Goal: Find specific page/section: Find specific page/section

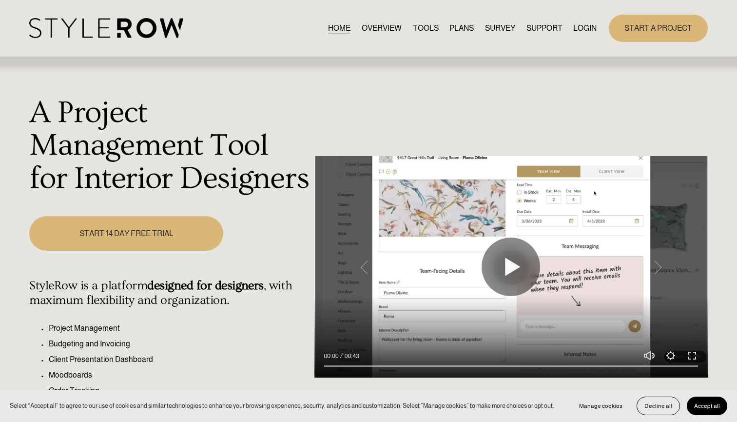
click at [580, 28] on link "LOGIN" at bounding box center [584, 27] width 23 height 13
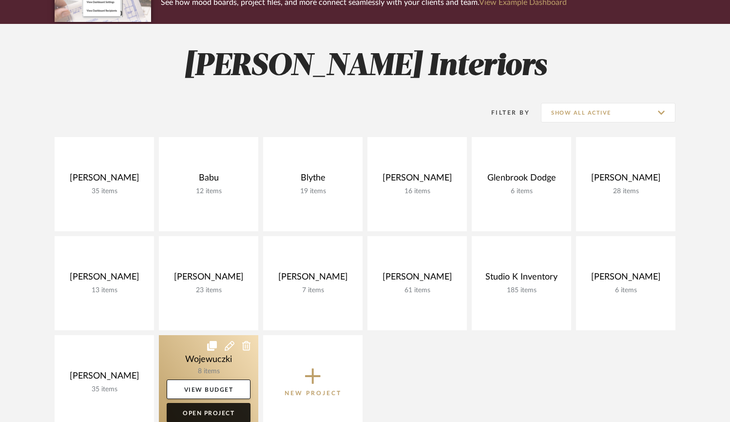
scroll to position [106, 0]
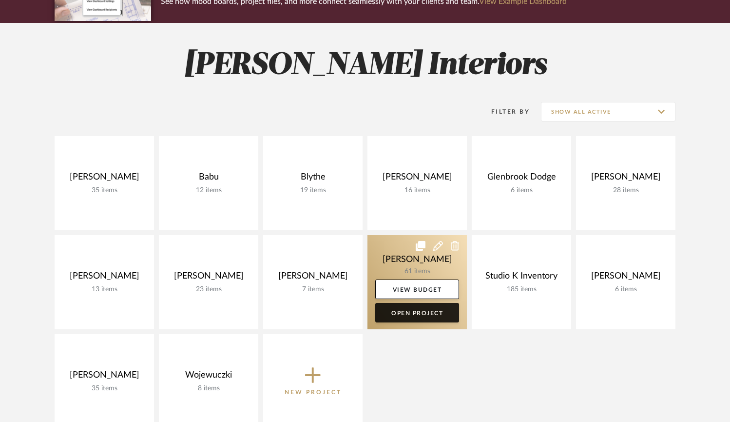
click at [408, 313] on link "Open Project" at bounding box center [417, 313] width 84 height 20
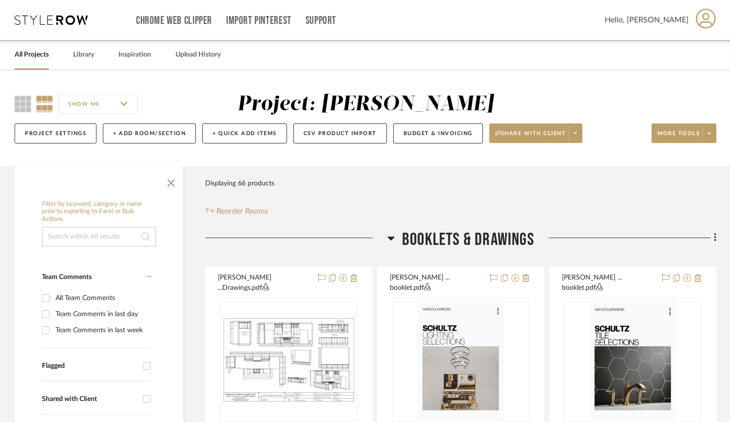
click at [390, 236] on icon at bounding box center [391, 238] width 7 height 4
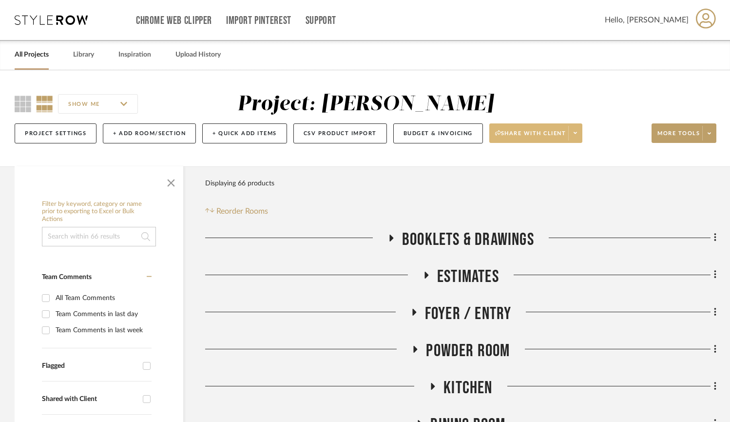
click at [576, 133] on icon at bounding box center [575, 133] width 3 height 2
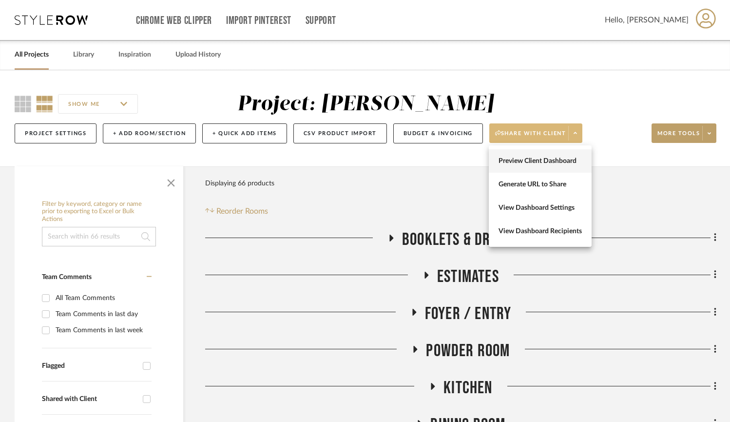
click at [551, 157] on span "Preview Client Dashboard" at bounding box center [540, 161] width 83 height 8
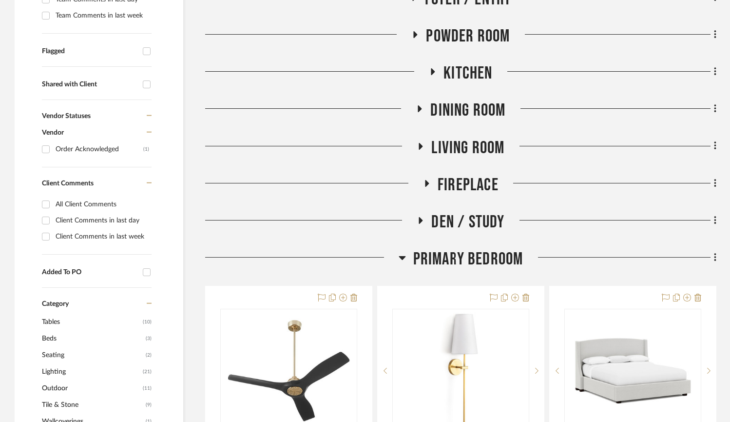
scroll to position [321, 0]
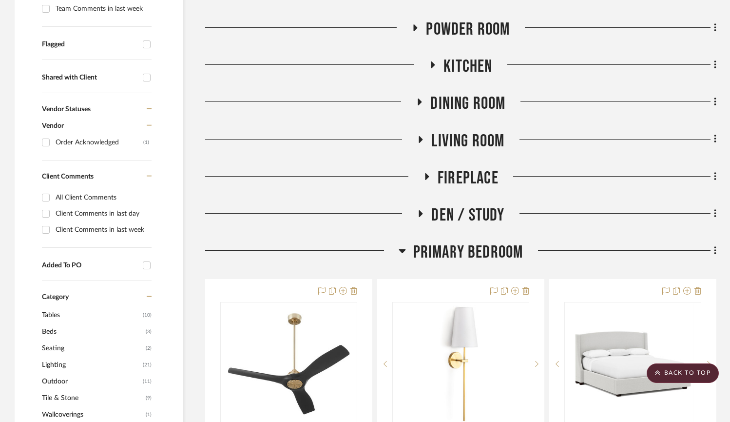
click at [403, 243] on h3 "Primary Bedroom" at bounding box center [461, 252] width 125 height 21
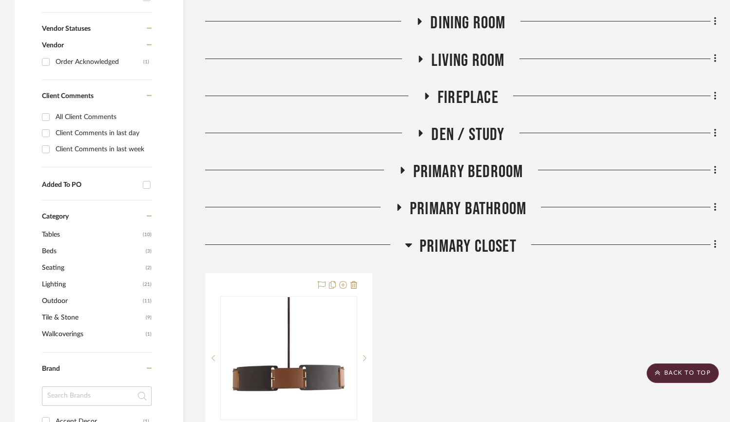
scroll to position [403, 0]
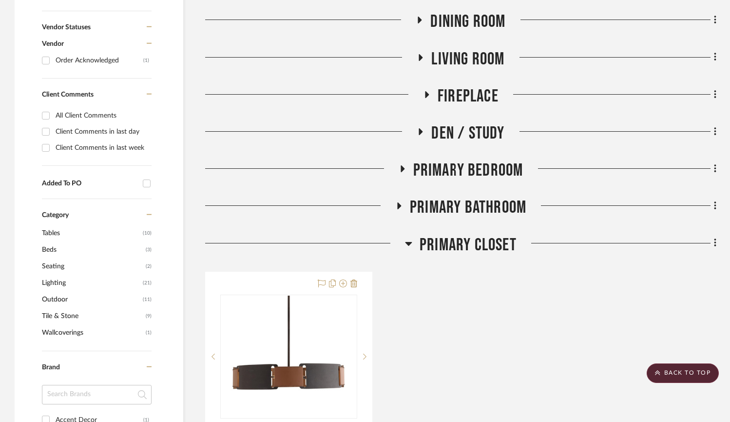
click at [409, 243] on icon at bounding box center [409, 244] width 7 height 4
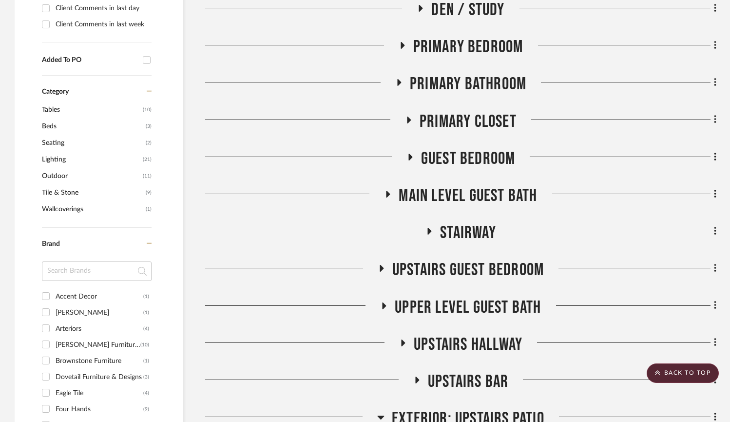
scroll to position [528, 0]
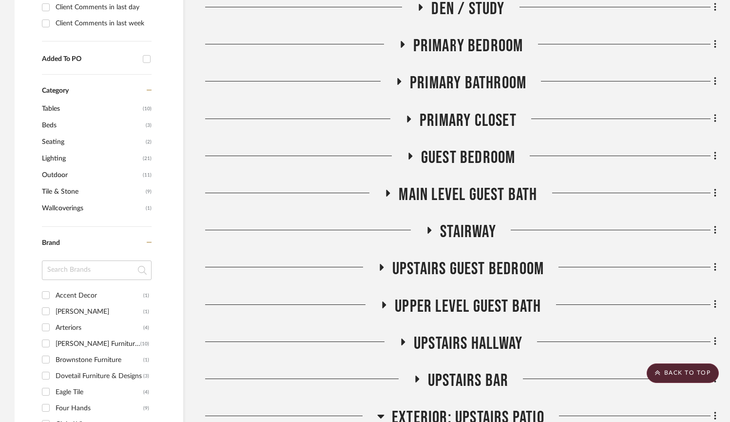
click at [410, 118] on icon at bounding box center [410, 119] width 4 height 7
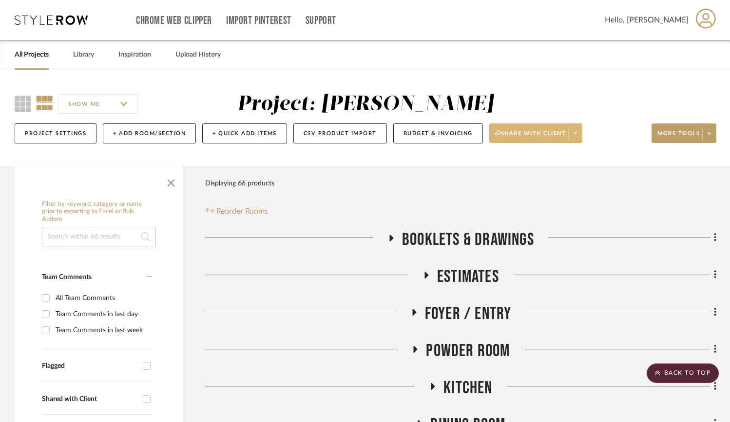
scroll to position [0, 0]
click at [126, 105] on input "SHOW ME" at bounding box center [98, 104] width 80 height 20
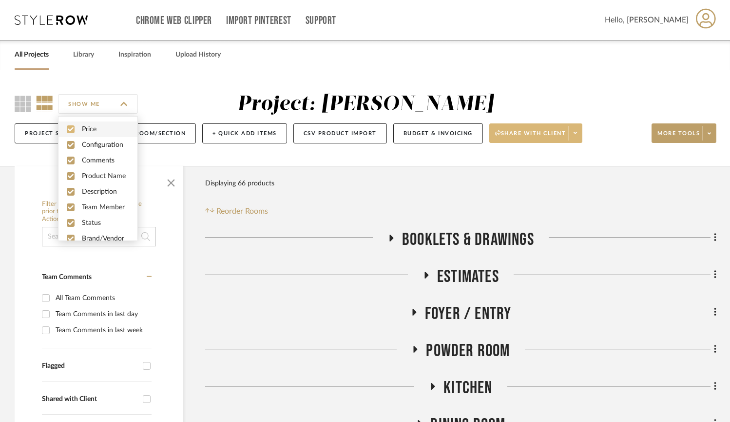
click at [69, 128] on input "checkbox" at bounding box center [71, 129] width 8 height 8
checkbox input "false"
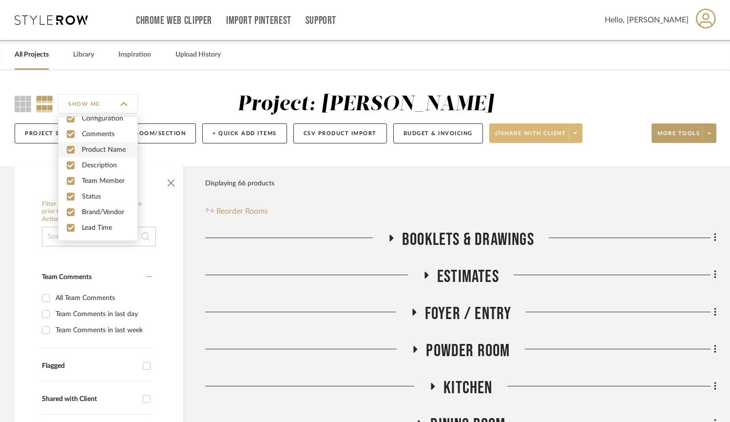
scroll to position [26, 0]
click at [70, 212] on input "checkbox" at bounding box center [71, 212] width 8 height 8
checkbox input "false"
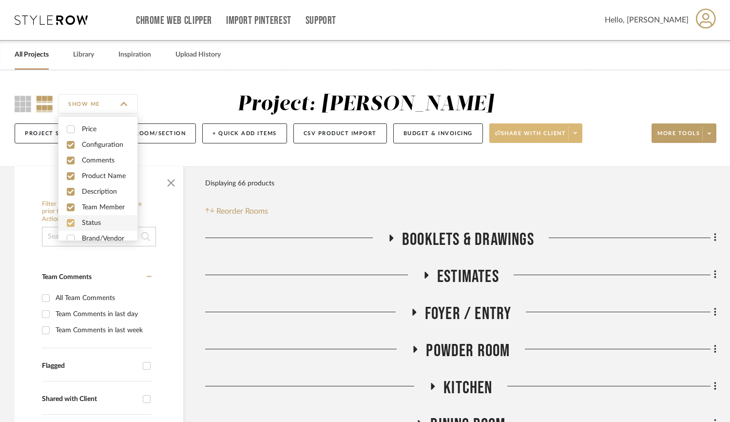
scroll to position [0, 0]
click at [125, 103] on input "SHOW ME" at bounding box center [98, 104] width 80 height 20
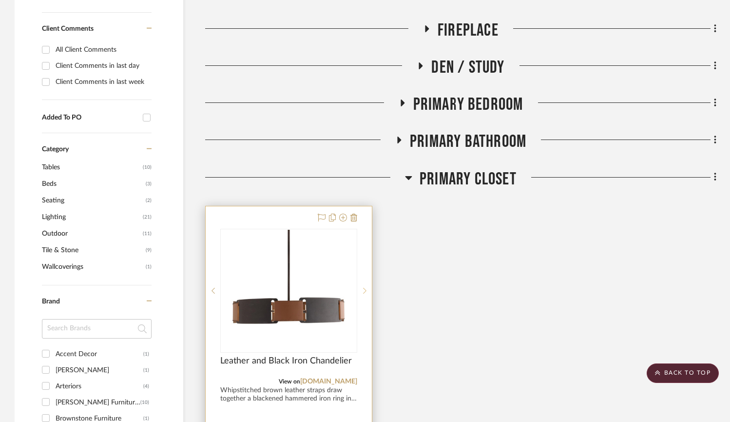
scroll to position [465, 0]
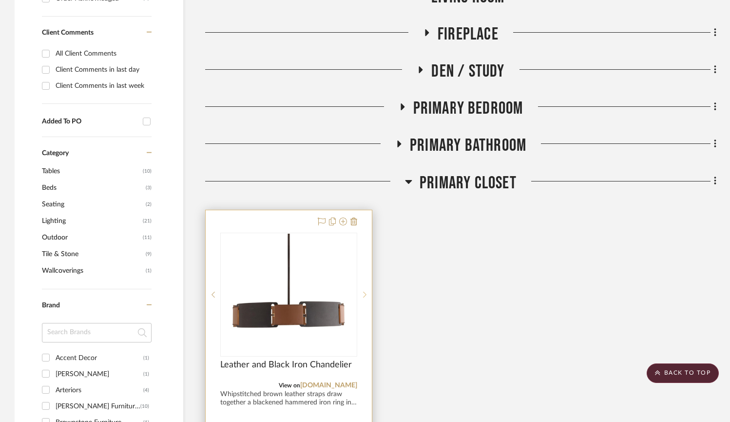
click at [365, 296] on div at bounding box center [364, 295] width 15 height 124
click at [324, 300] on img "0" at bounding box center [289, 295] width 122 height 122
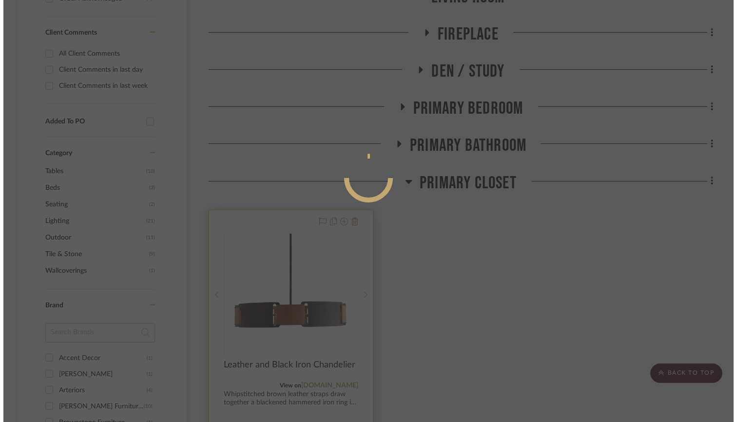
scroll to position [0, 0]
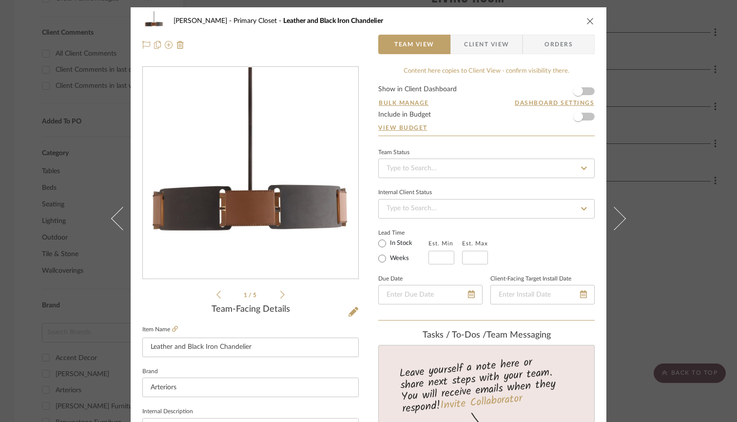
click at [282, 294] on div "1 / 5" at bounding box center [250, 183] width 216 height 234
click at [280, 293] on icon at bounding box center [282, 294] width 4 height 9
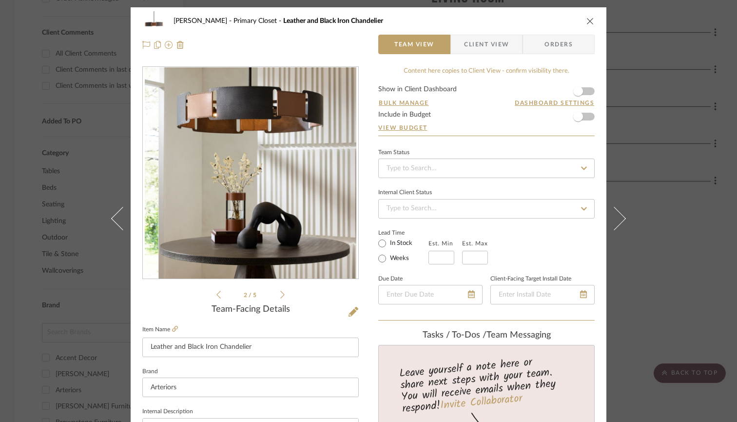
click at [280, 293] on icon at bounding box center [282, 294] width 4 height 9
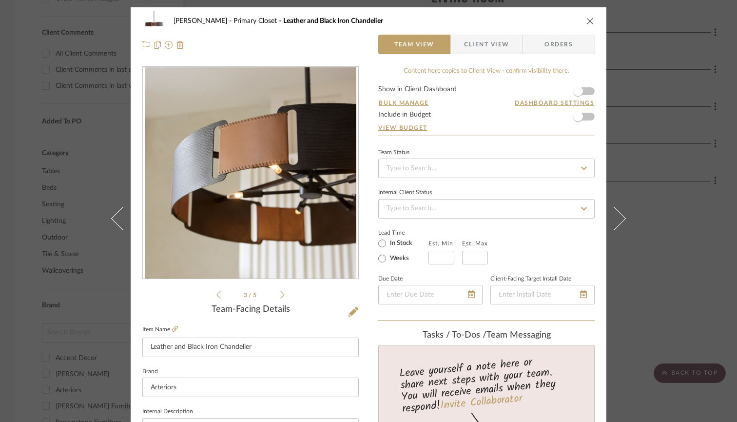
click at [479, 51] on span "Client View" at bounding box center [486, 45] width 45 height 20
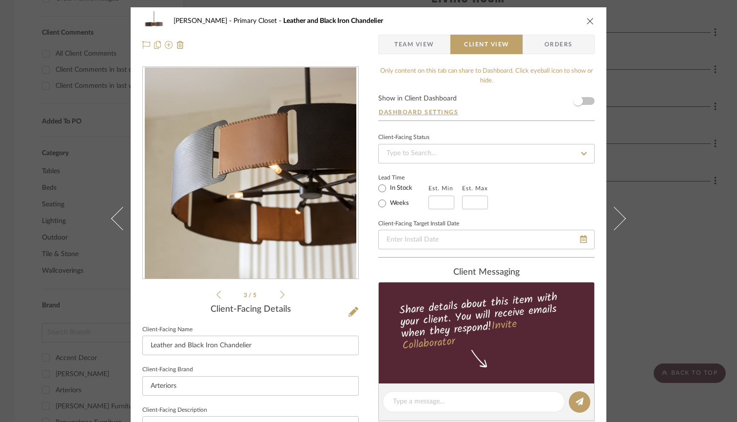
click at [588, 20] on icon "close" at bounding box center [591, 21] width 8 height 8
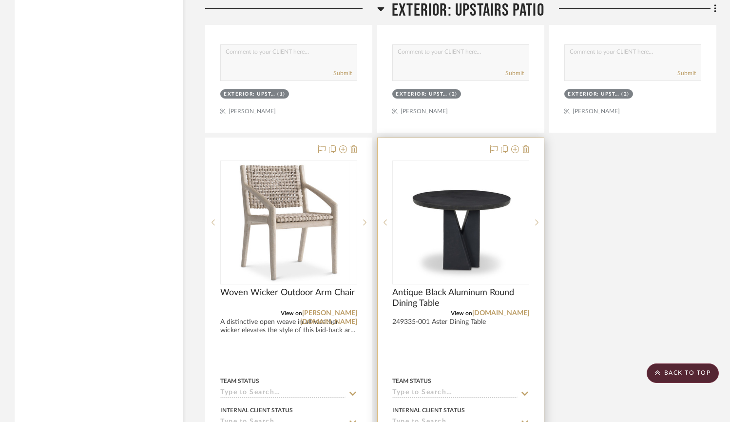
scroll to position [2104, 0]
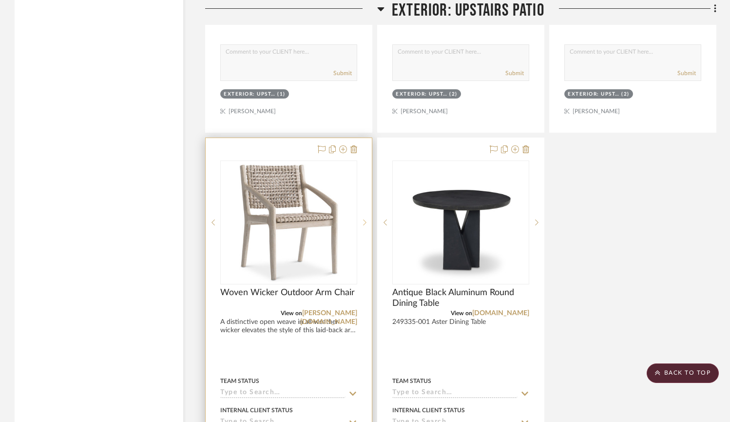
click at [364, 219] on icon at bounding box center [364, 222] width 3 height 7
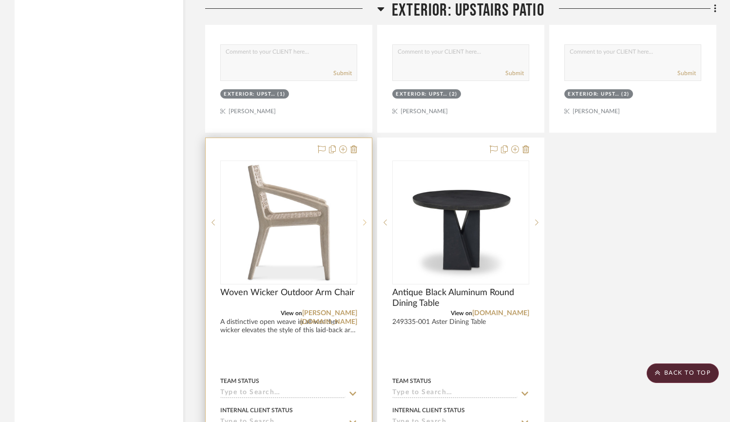
click at [364, 219] on icon at bounding box center [364, 222] width 3 height 7
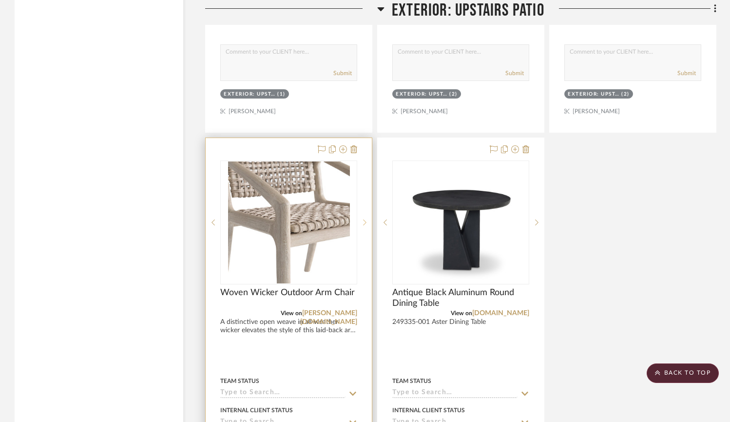
click at [365, 219] on icon at bounding box center [364, 222] width 3 height 7
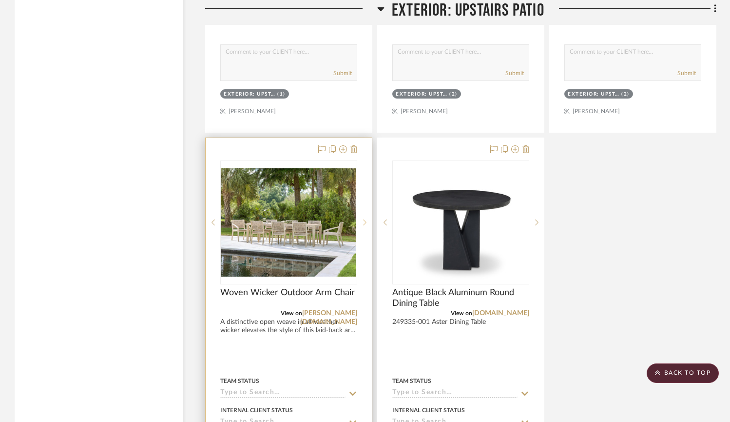
click at [365, 219] on icon at bounding box center [364, 222] width 3 height 7
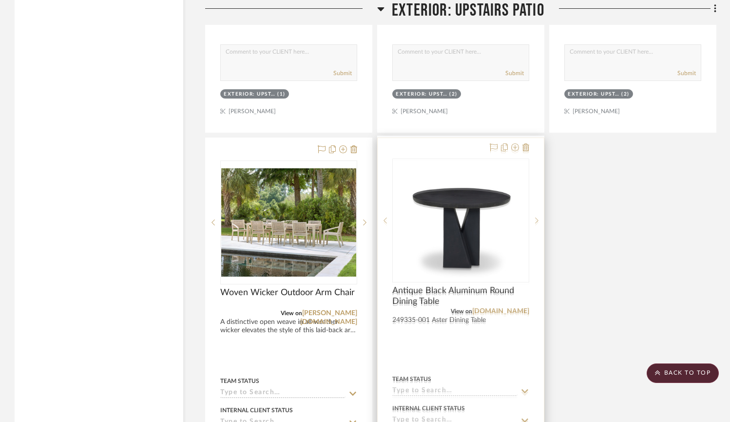
click at [386, 220] on icon at bounding box center [385, 222] width 3 height 7
click at [539, 223] on sr-next-btn at bounding box center [537, 222] width 15 height 7
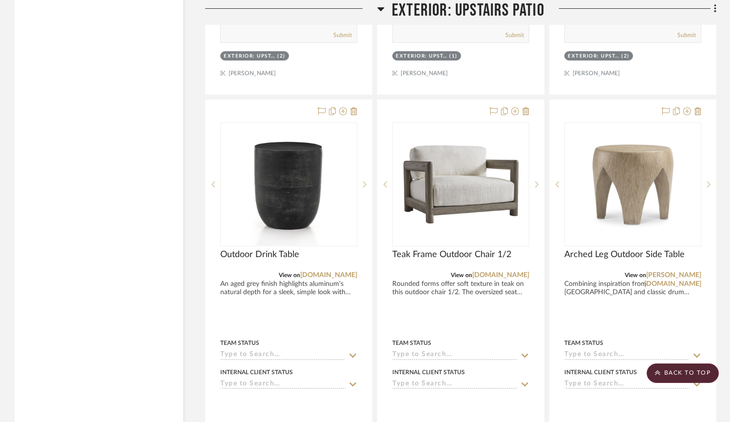
scroll to position [1720, 0]
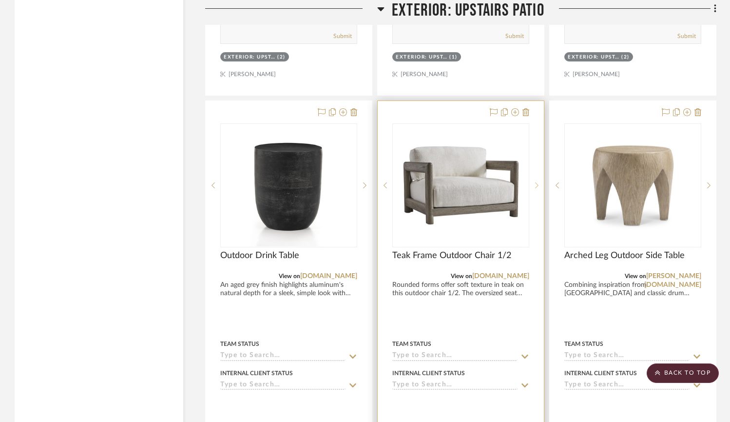
click at [535, 184] on icon at bounding box center [536, 185] width 3 height 7
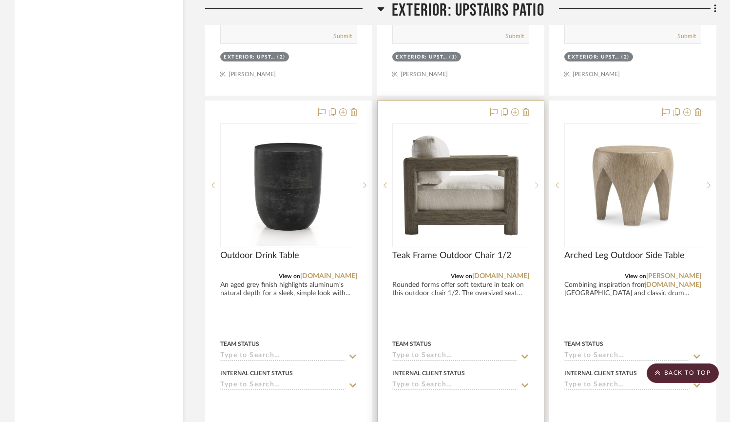
click at [535, 184] on icon at bounding box center [536, 185] width 3 height 7
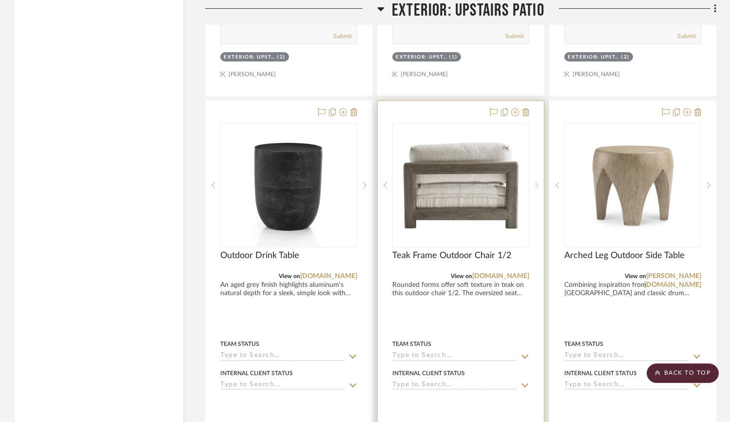
click at [535, 184] on icon at bounding box center [536, 185] width 3 height 7
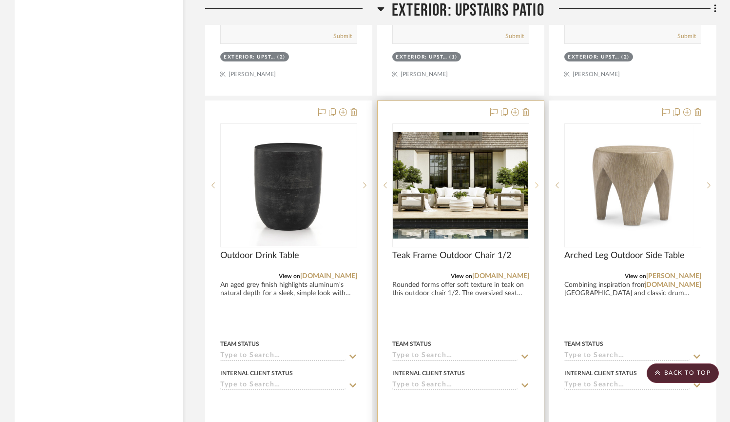
click at [535, 184] on icon at bounding box center [536, 185] width 3 height 7
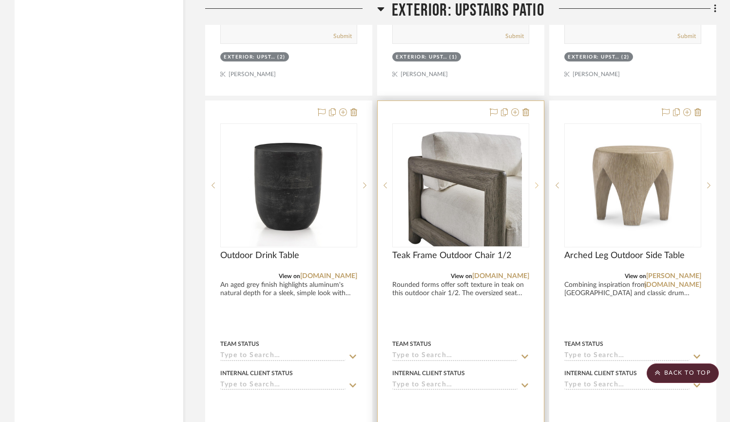
click at [535, 184] on icon at bounding box center [536, 185] width 3 height 7
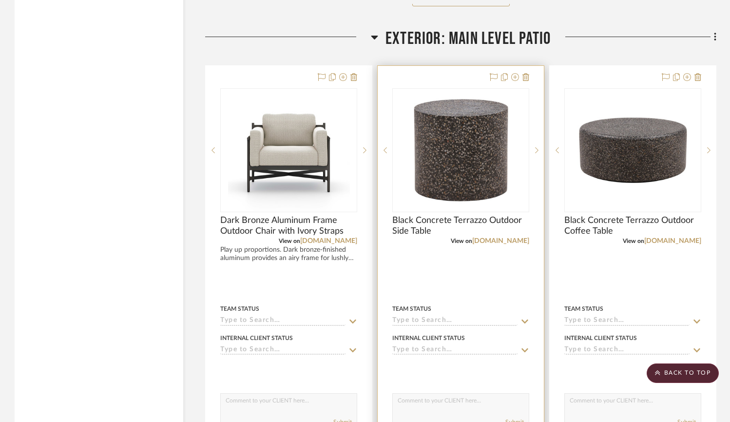
scroll to position [2679, 0]
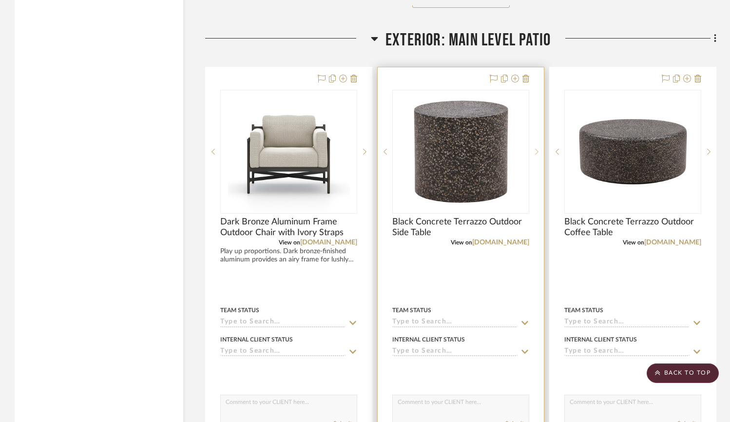
click at [535, 148] on sr-next-btn at bounding box center [537, 151] width 15 height 7
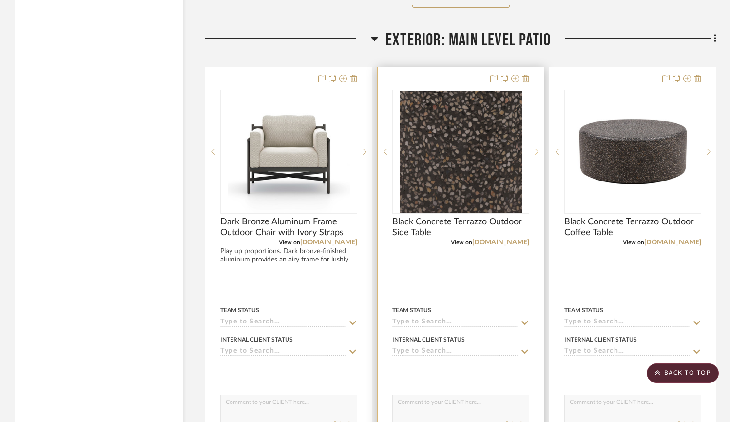
click at [535, 148] on sr-next-btn at bounding box center [537, 151] width 15 height 7
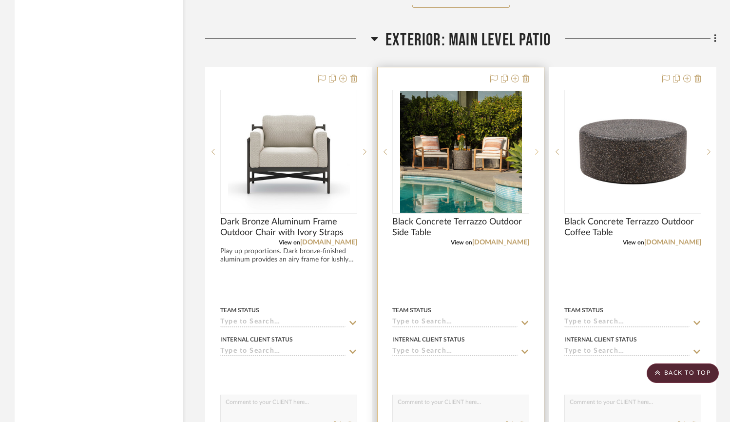
click at [535, 150] on sr-next-btn at bounding box center [537, 151] width 15 height 7
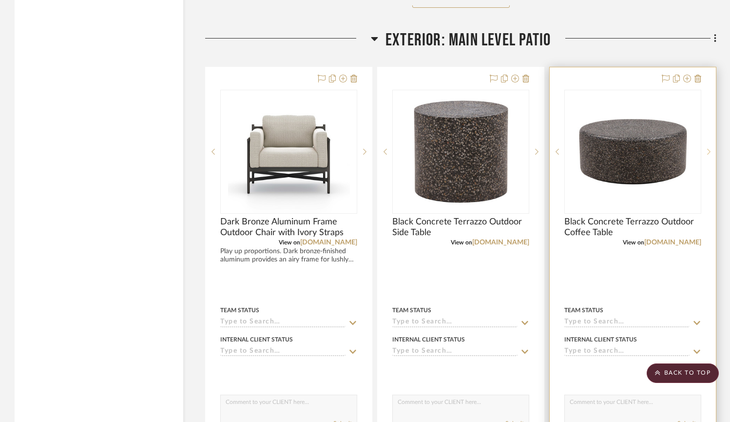
click at [709, 144] on div at bounding box center [709, 152] width 15 height 124
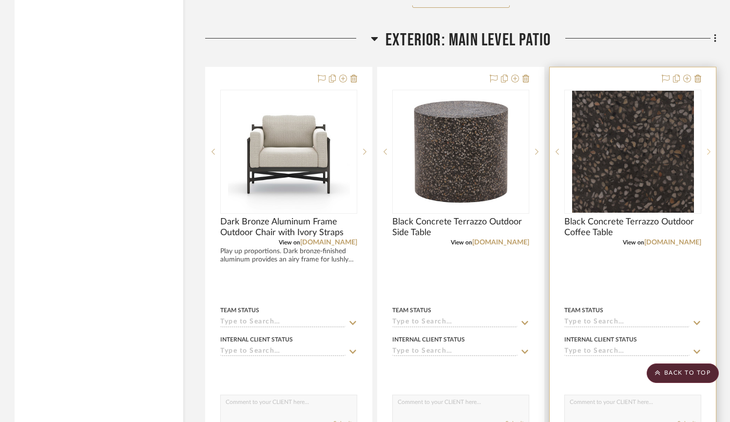
click at [709, 144] on div at bounding box center [709, 152] width 15 height 124
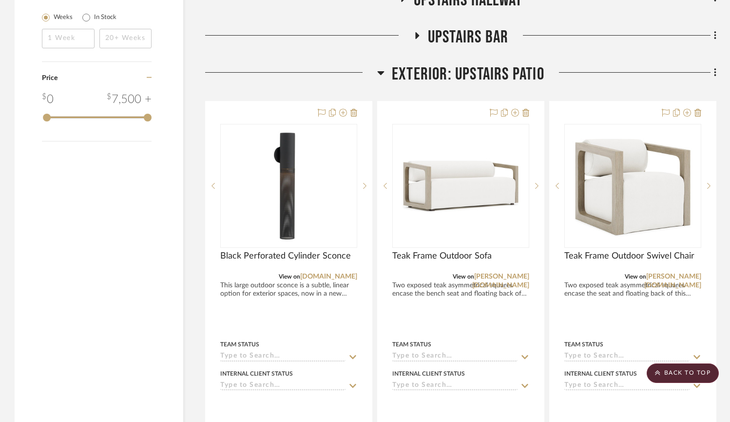
scroll to position [1238, 0]
